Goal: Use online tool/utility: Utilize a website feature to perform a specific function

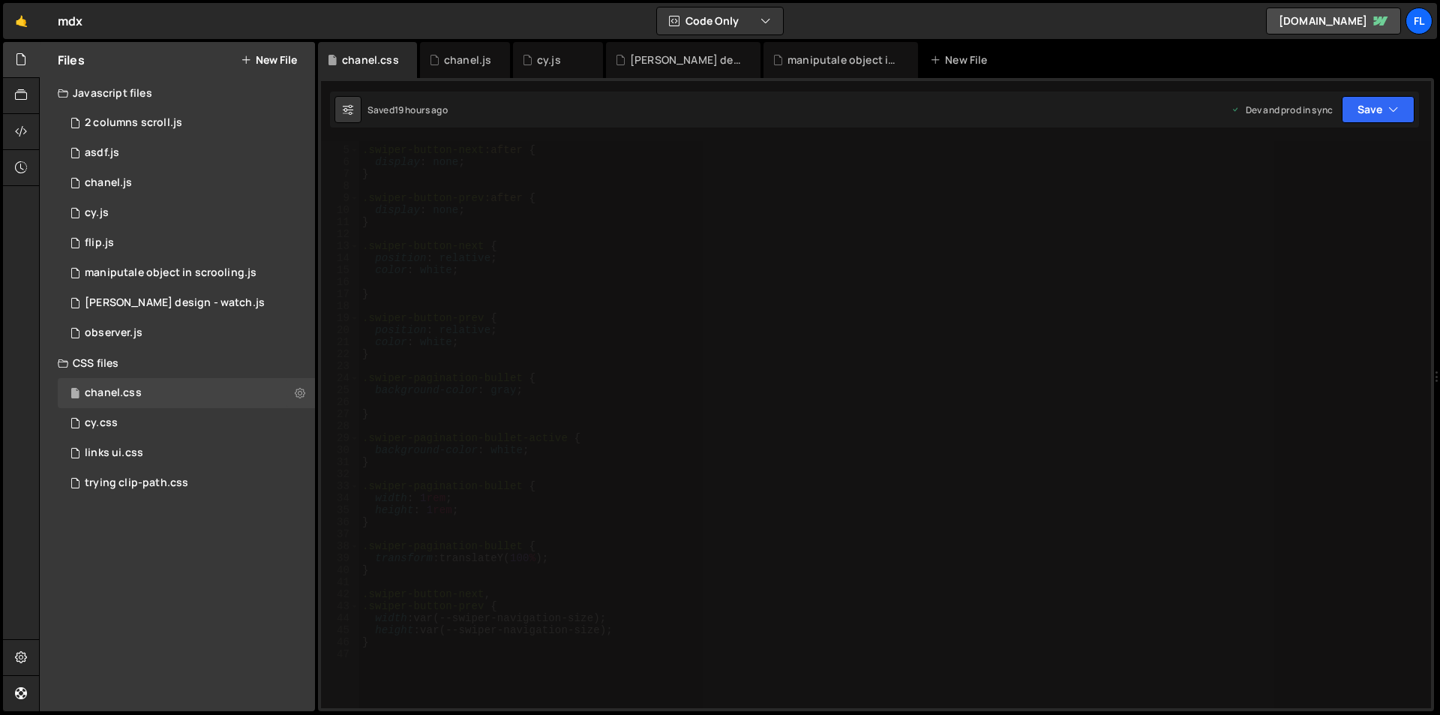
scroll to position [225, 0]
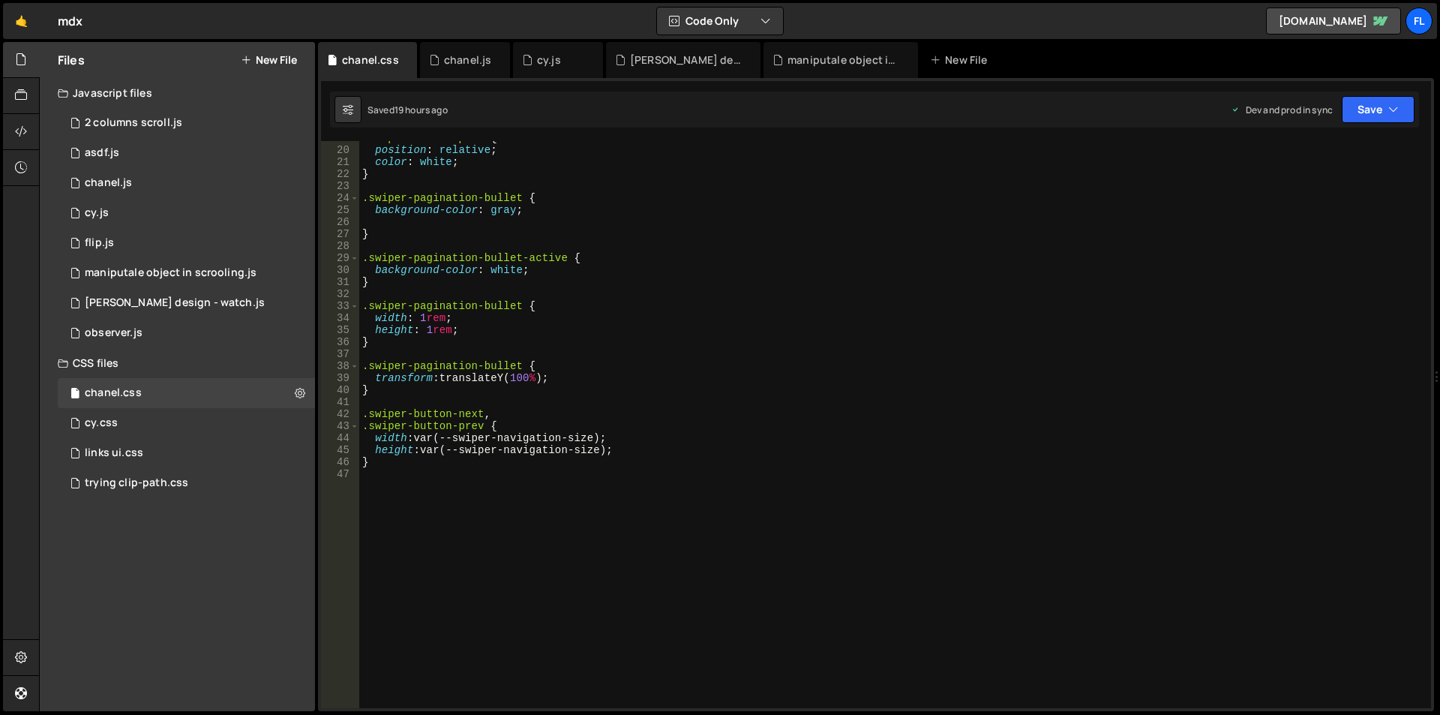
click at [523, 365] on div ".swiper-button-prev { position : relative ; color : white ; } .swiper-paginatio…" at bounding box center [891, 427] width 1065 height 591
click at [517, 382] on div ".swiper-button-prev { position : relative ; color : white ; } .swiper-paginatio…" at bounding box center [891, 427] width 1065 height 591
type textarea "transform: translateY(200%);"
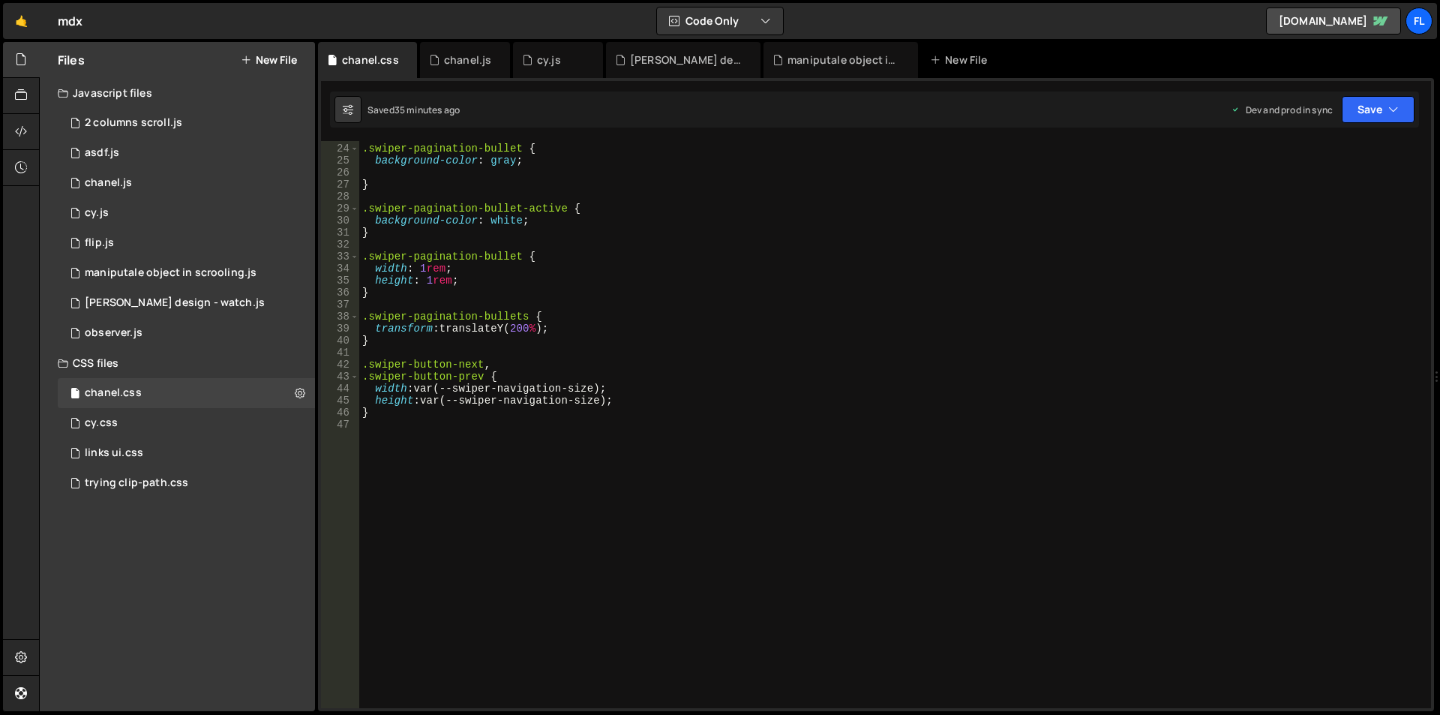
scroll to position [274, 0]
click at [455, 498] on div ".swiper-pagination-bullet { background-color : gray ; } .swiper-pagination-bull…" at bounding box center [891, 425] width 1065 height 591
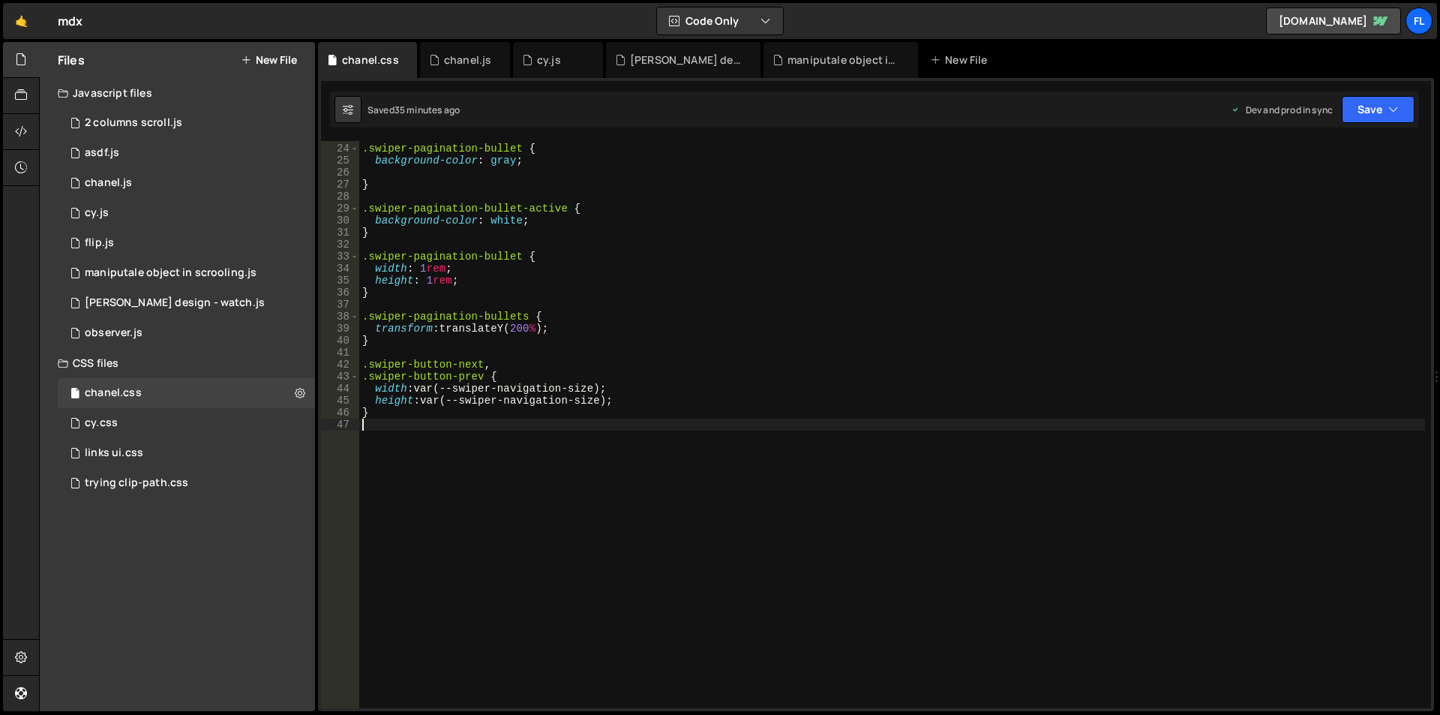
paste textarea "chanel-product-smoke-video"
type textarea ".chanel-product-smoke-video {}"
click at [472, 438] on div ".swiper-pagination-bullet { background-color : gray ; } .swiper-pagination-bull…" at bounding box center [891, 425] width 1065 height 591
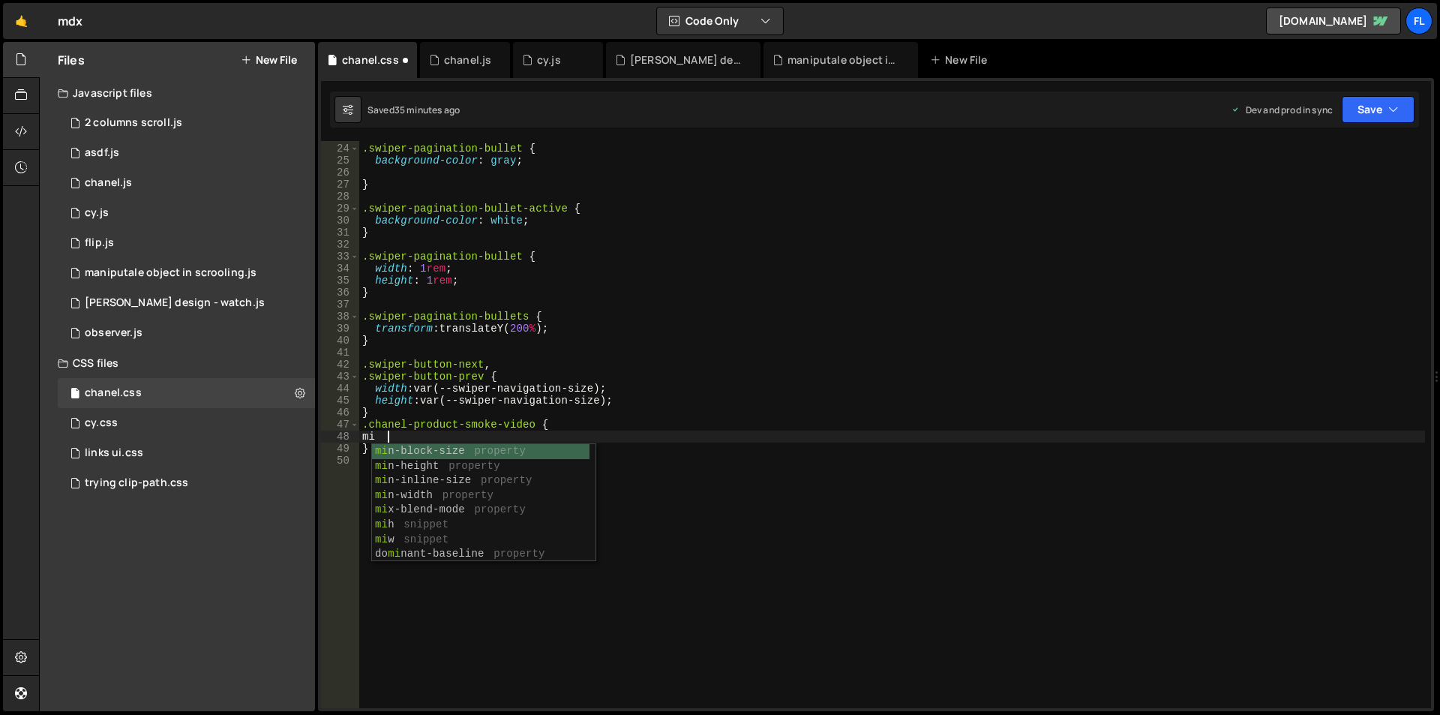
scroll to position [0, 1]
click at [484, 448] on div "mix -blend-mode property view-ti m el i ne-a x is property scroll-ti m el i ne-…" at bounding box center [483, 495] width 223 height 103
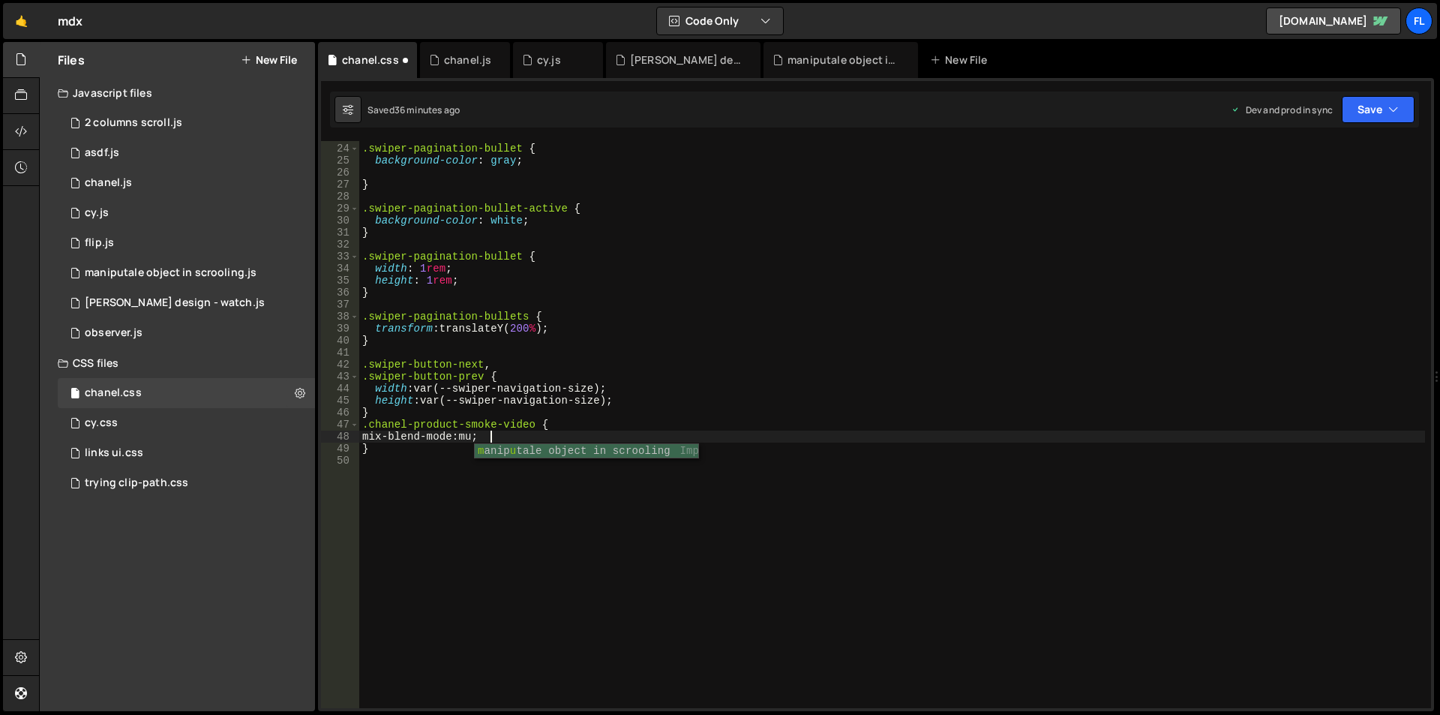
scroll to position [0, 9]
type textarea "mix-blend-mode: multiply;"
type textarea "filter: contrast(1;"
click at [1062, 484] on div ".swiper-pagination-bullet { background-color : gray ; } .swiper-pagination-bull…" at bounding box center [891, 425] width 1065 height 591
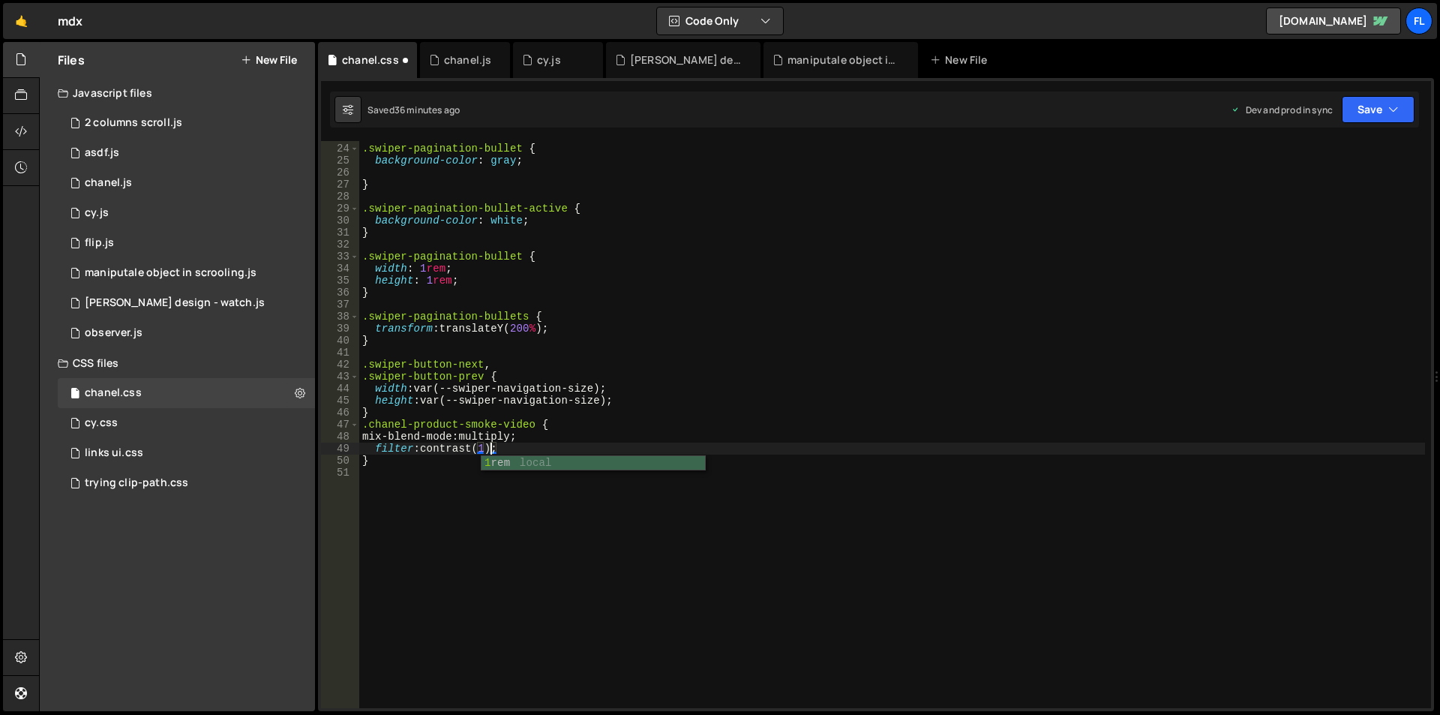
scroll to position [0, 0]
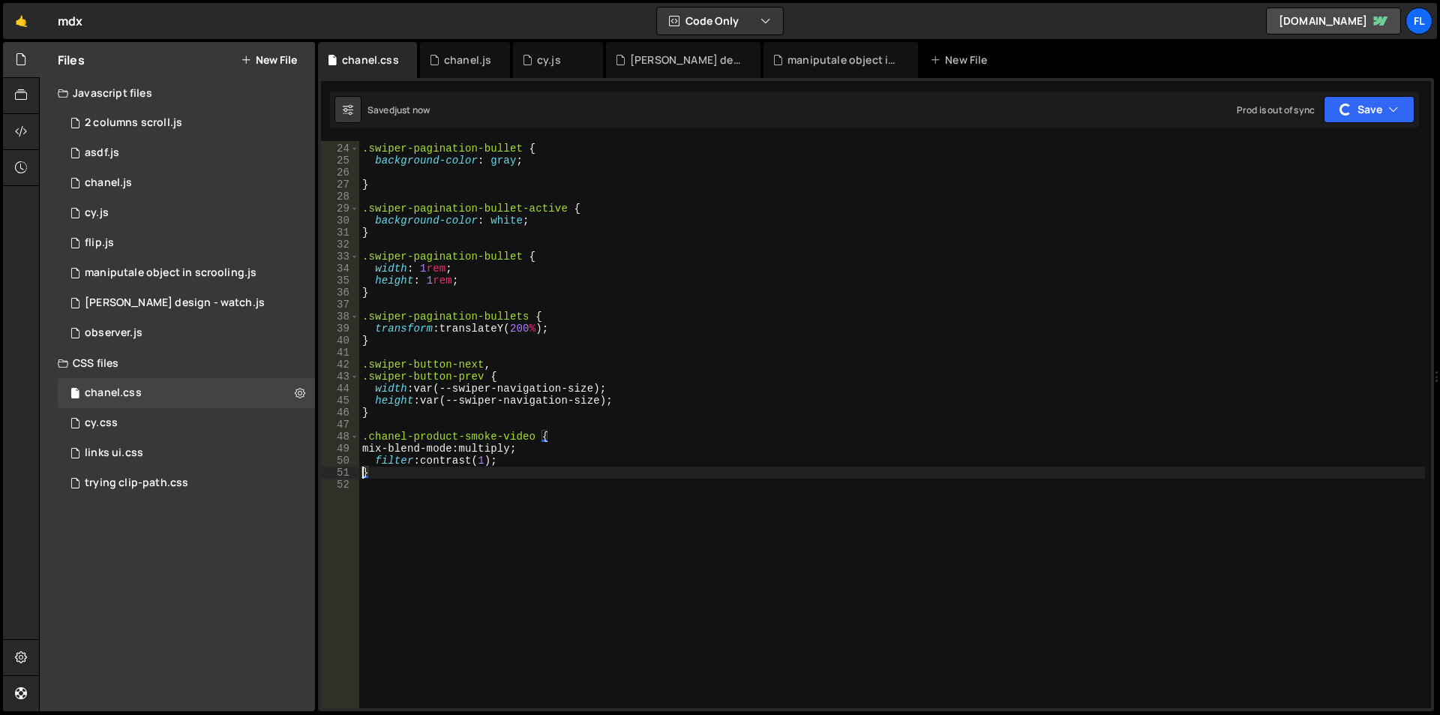
type textarea "}"
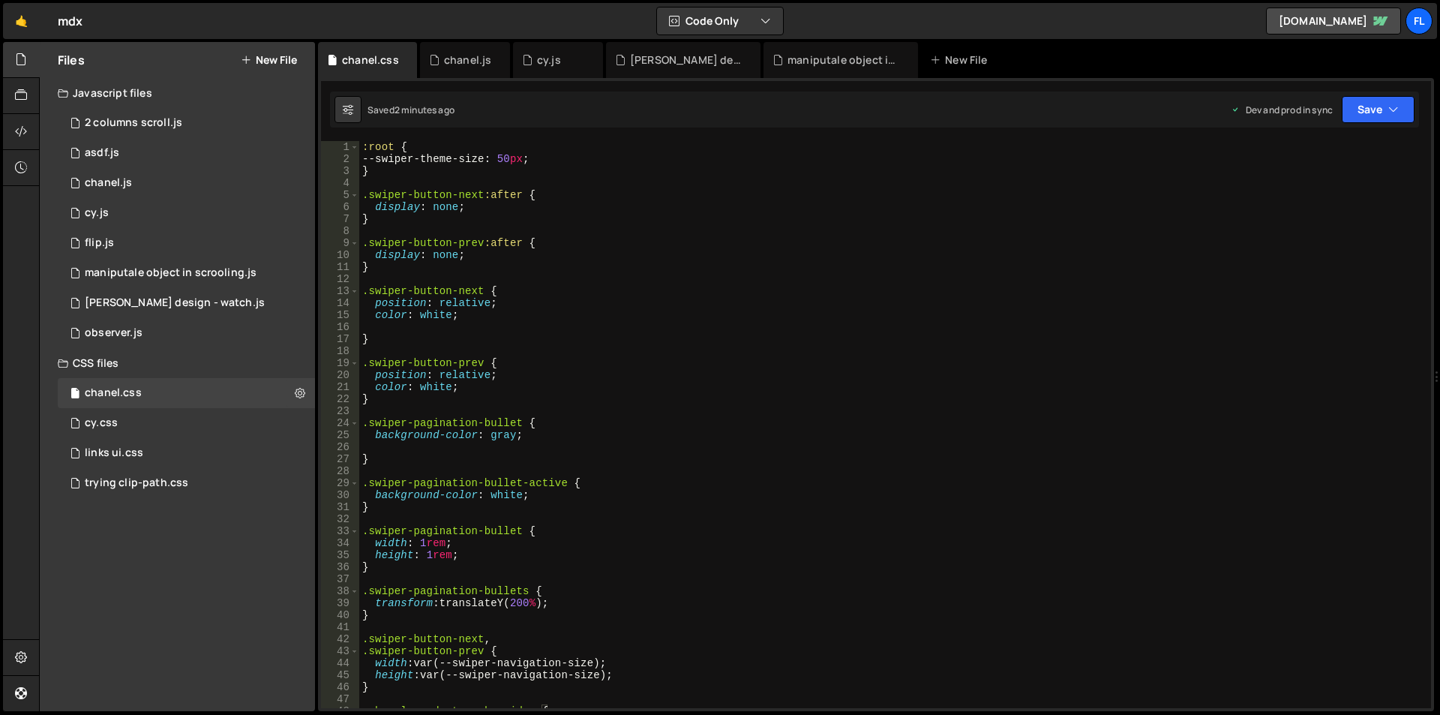
click at [373, 169] on div ":root { --swiper-theme-size : 50 px ; } .swiper-button-next :after { display : …" at bounding box center [891, 436] width 1065 height 591
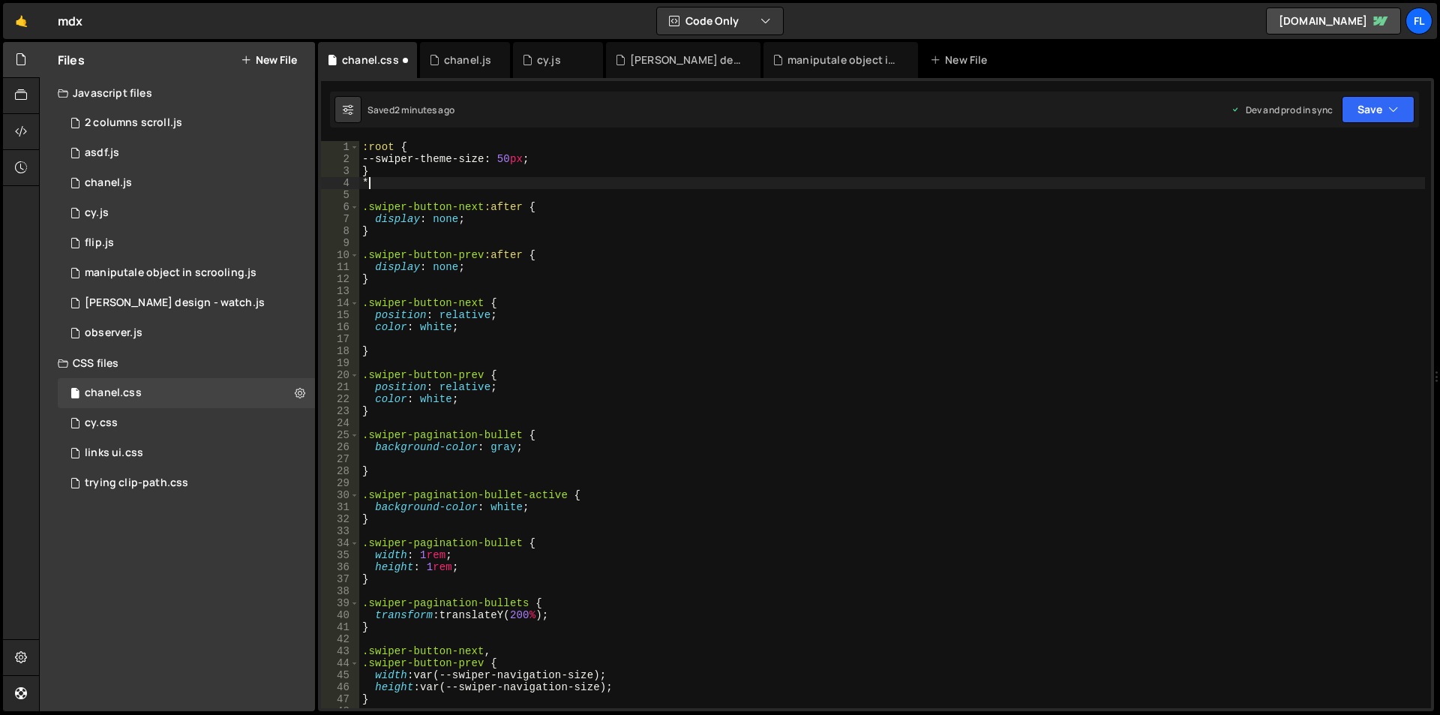
type textarea "*{"
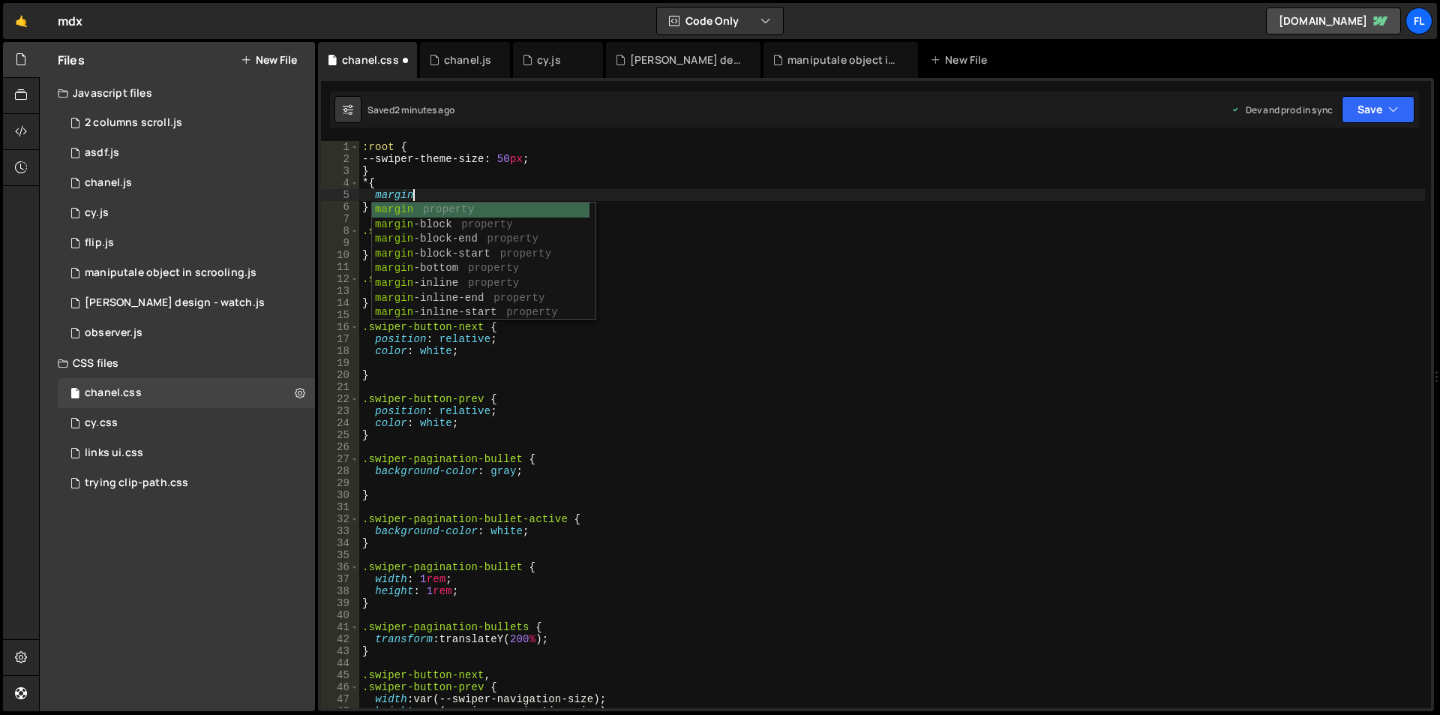
scroll to position [0, 4]
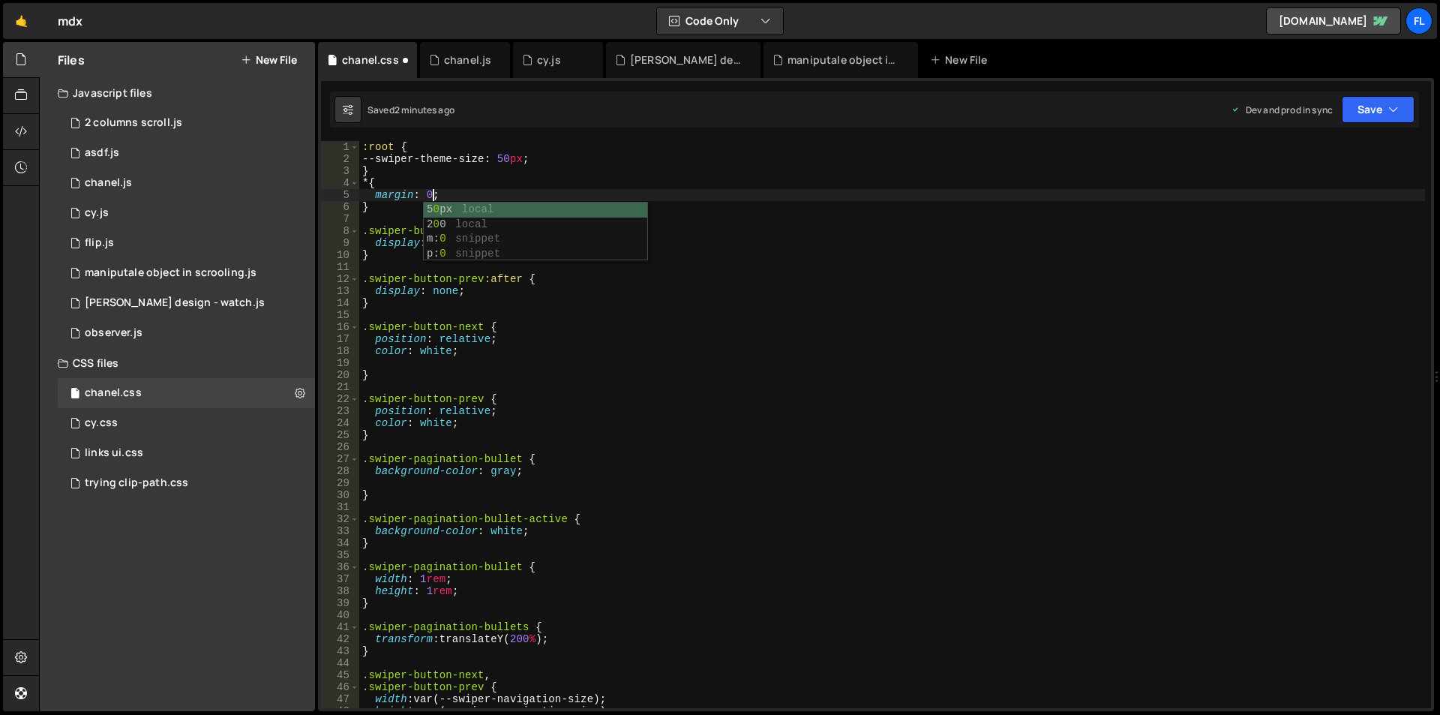
type textarea "margin: 0;"
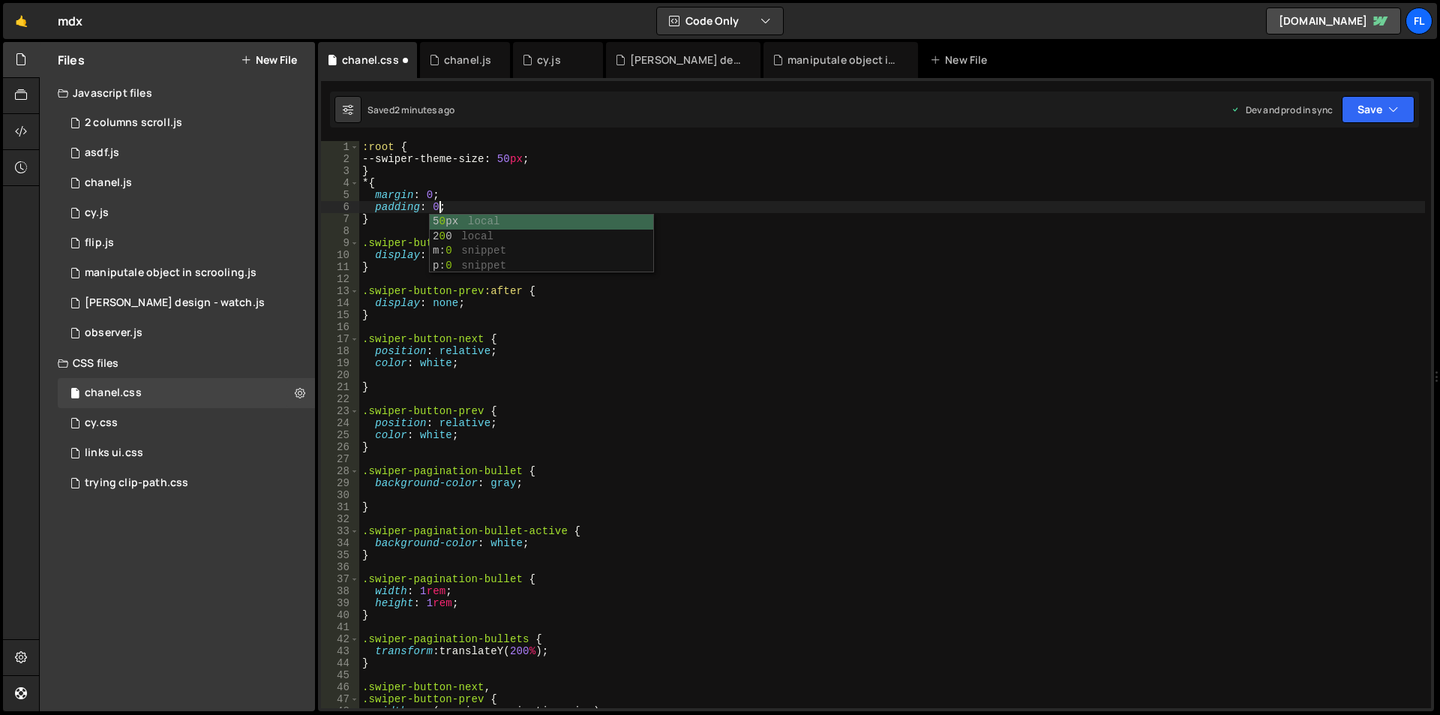
scroll to position [0, 4]
type textarea "padding: 0;"
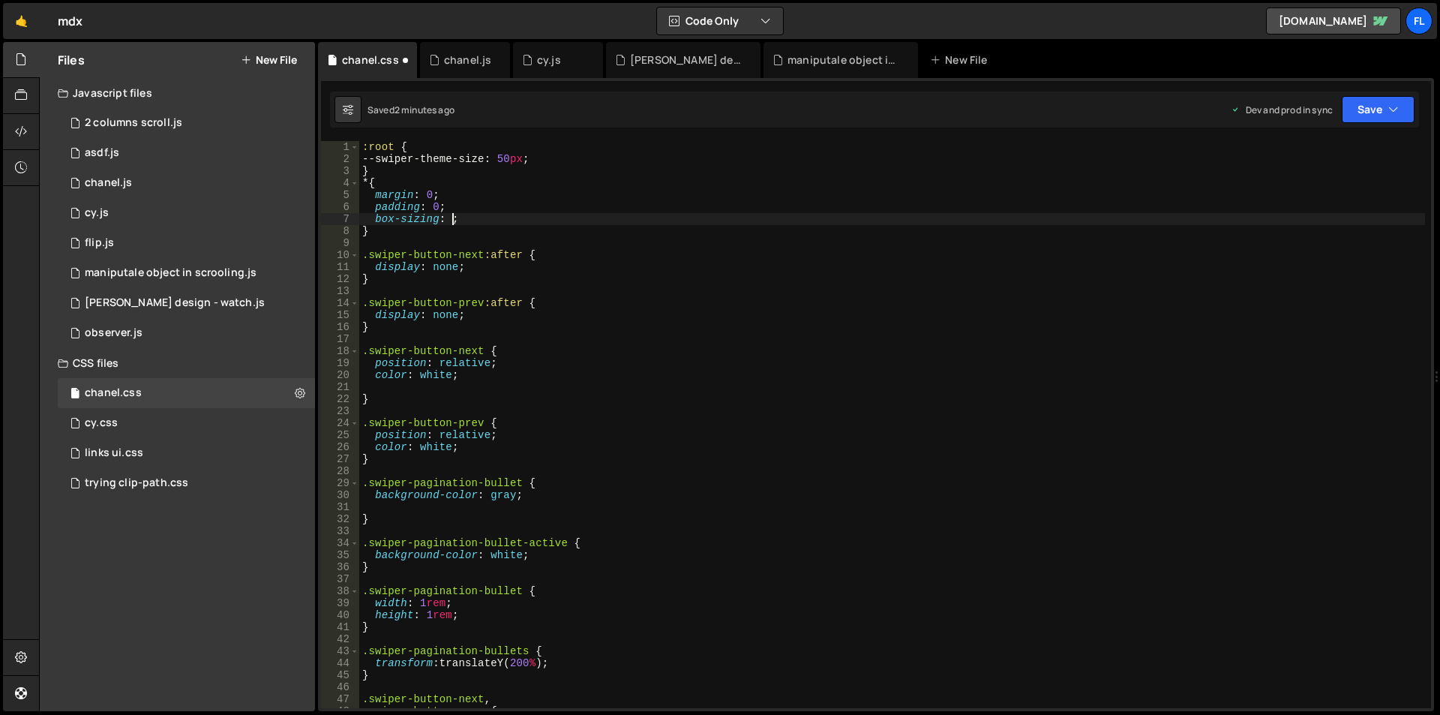
scroll to position [0, 6]
click at [451, 220] on div ":root { --swiper-theme-size : 50 px ; } * { margin : 0 ; padding : 0 ; box-sizi…" at bounding box center [891, 436] width 1065 height 591
click at [832, 346] on div ":root { --swiper-theme-size : 50 px ; } * { margin : 0 ; padding : 0 ; box-sizi…" at bounding box center [891, 436] width 1065 height 591
type textarea ".swiper-button-next {"
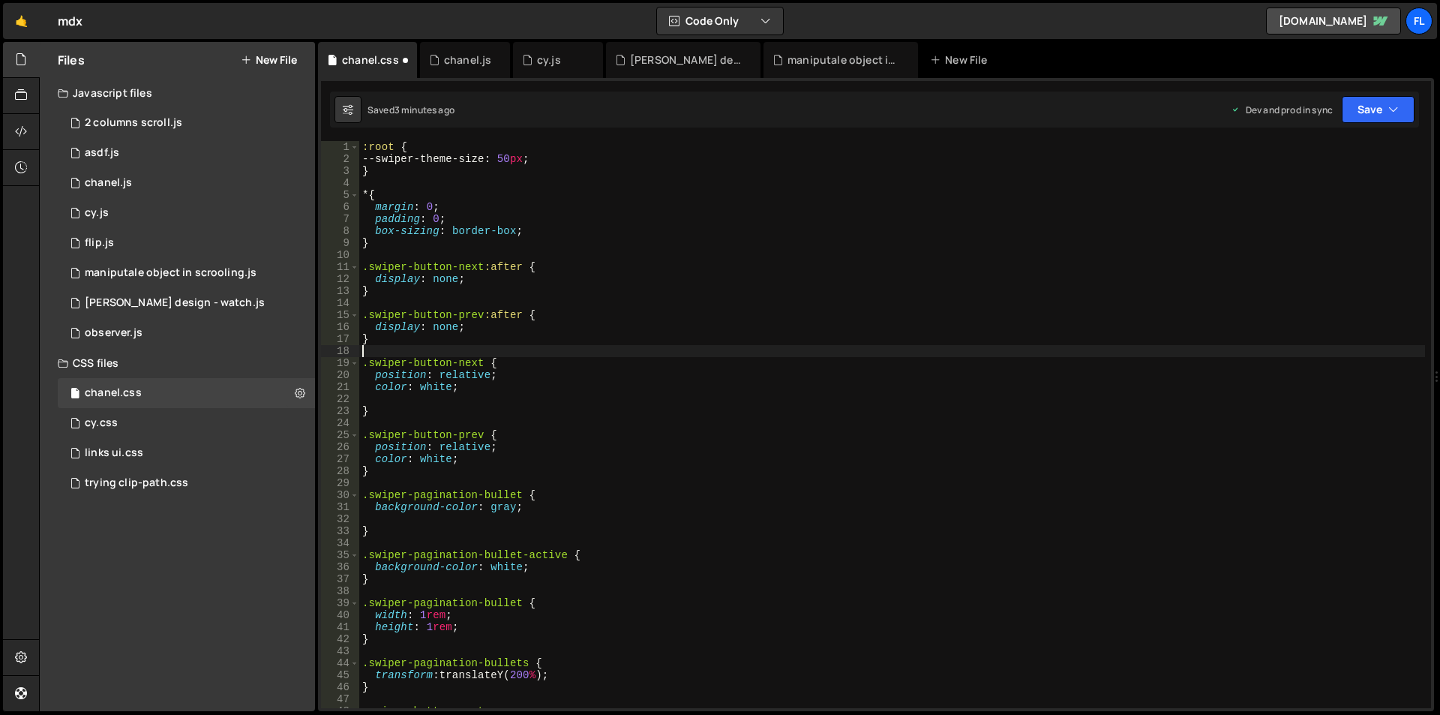
scroll to position [0, 0]
click at [855, 427] on div ":root { --swiper-theme-size : 50 px ; } * { margin : 0 ; padding : 0 ; box-sizi…" at bounding box center [891, 436] width 1065 height 591
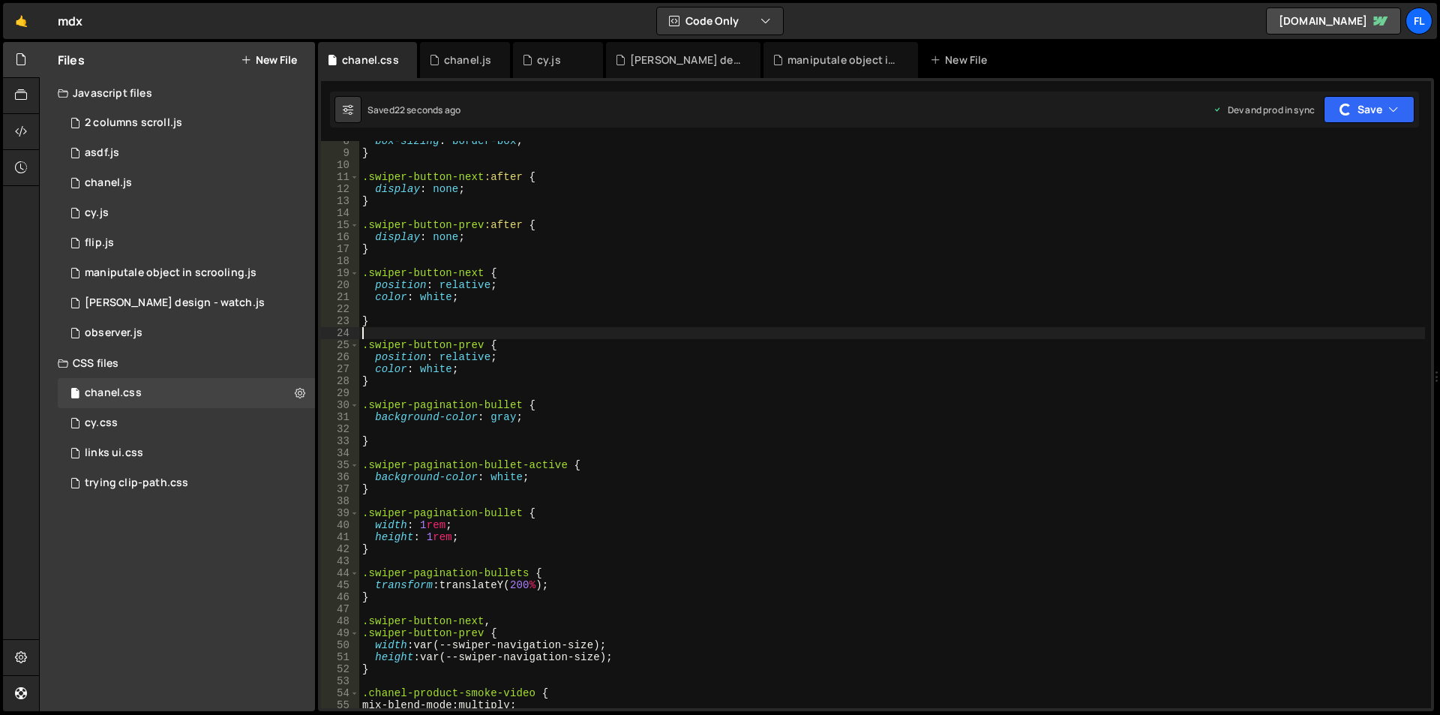
scroll to position [225, 0]
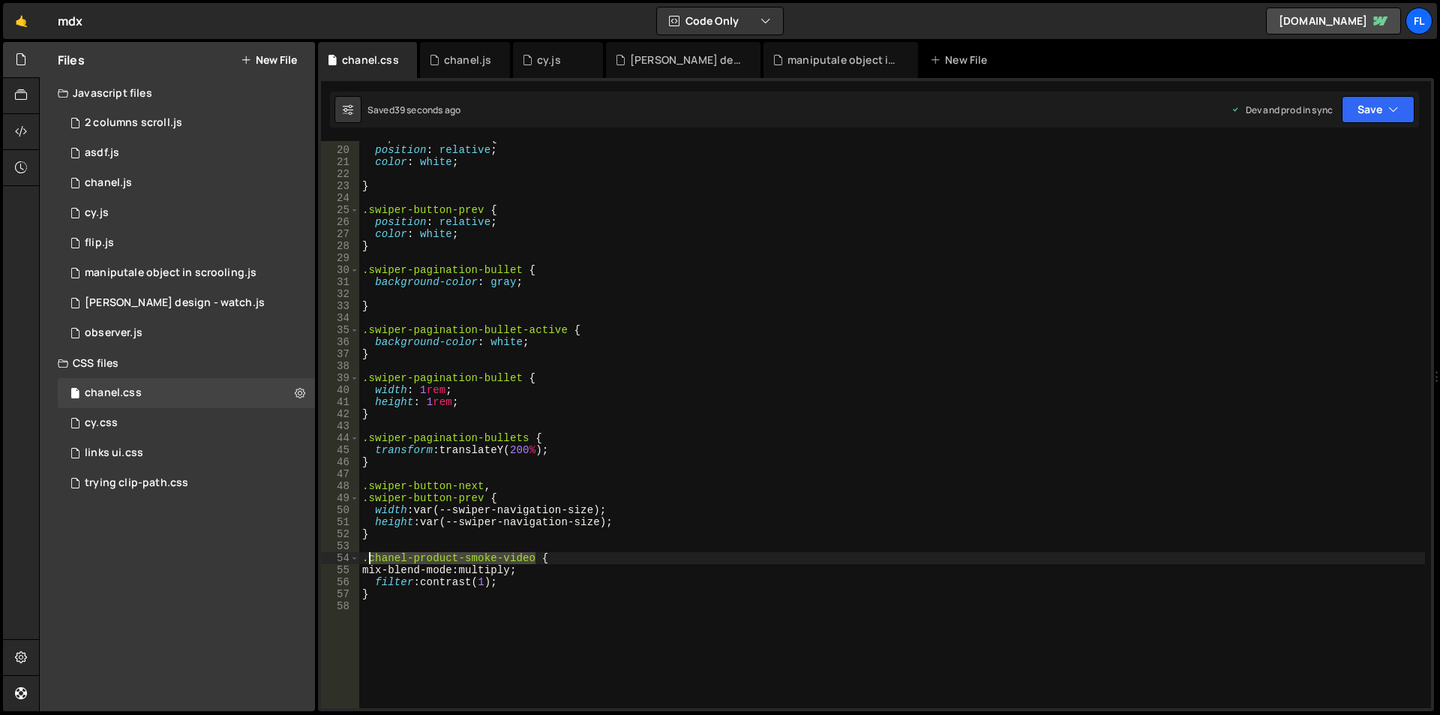
drag, startPoint x: 533, startPoint y: 556, endPoint x: 369, endPoint y: 555, distance: 164.2
click at [369, 555] on div ".swiper-button-next { position : relative ; color : white ; } .swiper-button-pr…" at bounding box center [891, 427] width 1065 height 591
paste textarea
drag, startPoint x: 497, startPoint y: 559, endPoint x: 370, endPoint y: 559, distance: 127.5
click at [370, 559] on div ".swiper-button-next { position : relative ; color : white ; } .swiper-button-pr…" at bounding box center [891, 427] width 1065 height 591
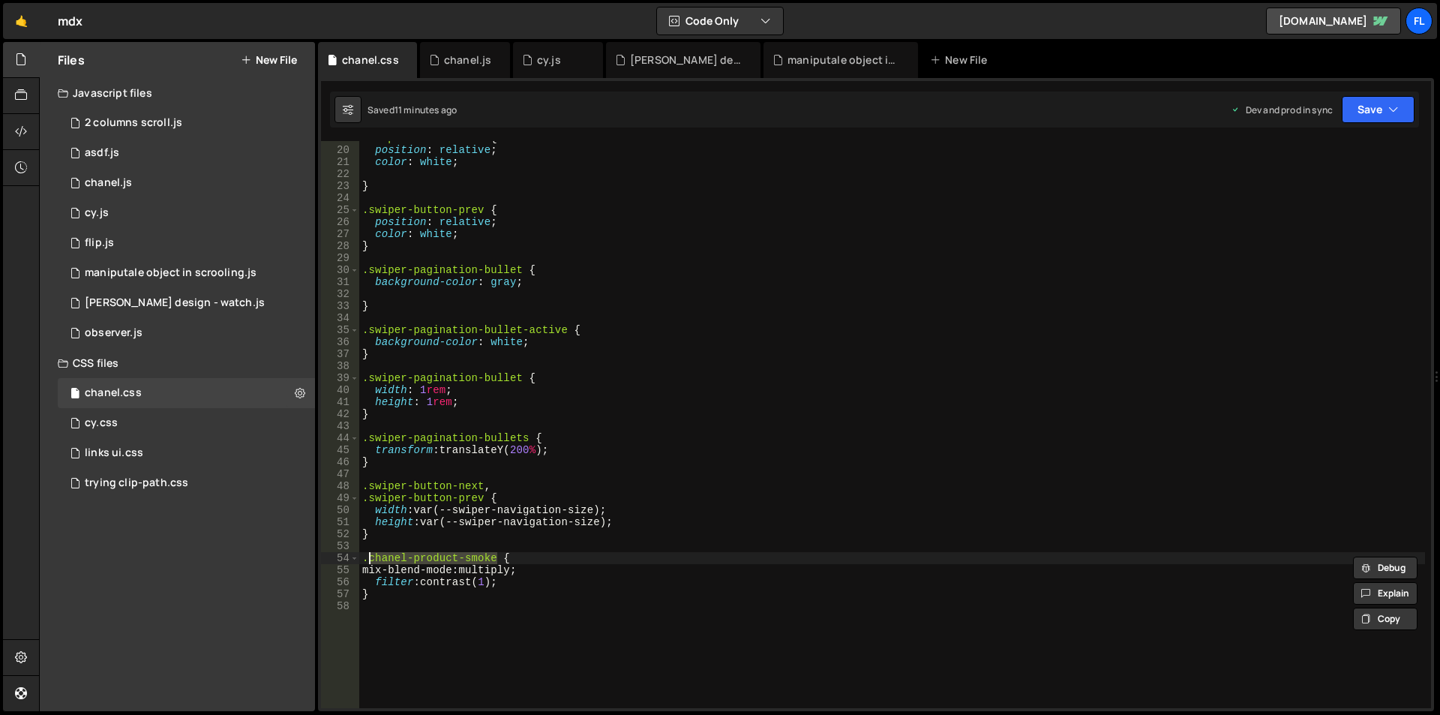
paste textarea "traying-[PERSON_NAME]-mod"
click at [979, 559] on div ".swiper-button-next { position : relative ; color : white ; } .swiper-button-pr…" at bounding box center [891, 427] width 1065 height 591
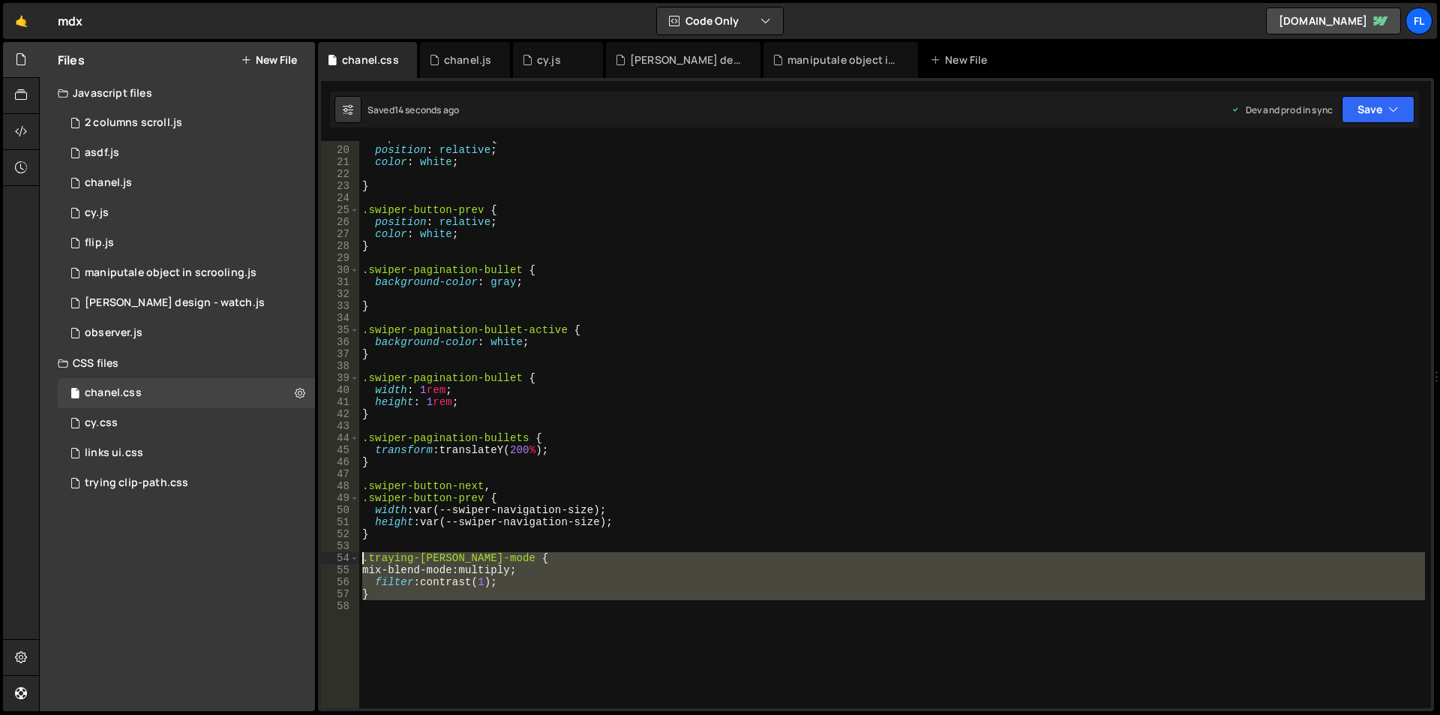
drag, startPoint x: 427, startPoint y: 615, endPoint x: 342, endPoint y: 557, distance: 102.5
click at [342, 557] on div ".traying-[PERSON_NAME]-mode { 19 20 21 22 23 24 25 26 27 28 29 30 31 32 33 34 3…" at bounding box center [876, 424] width 1110 height 567
type textarea ".traying-[PERSON_NAME]-mode { mix-blend-mode: multiply;"
